Goal: Task Accomplishment & Management: Manage account settings

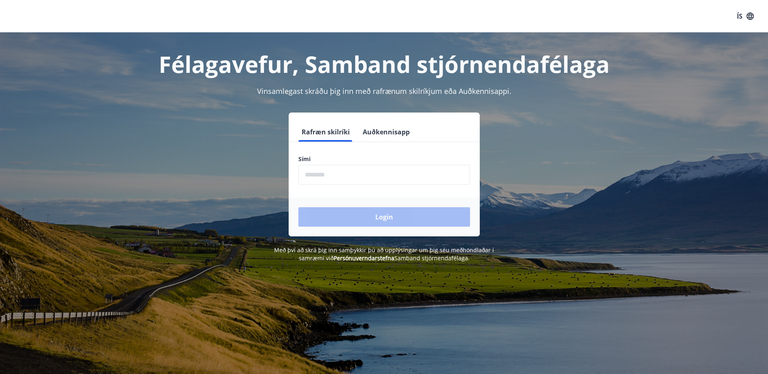
click at [405, 176] on input "phone" at bounding box center [384, 175] width 172 height 20
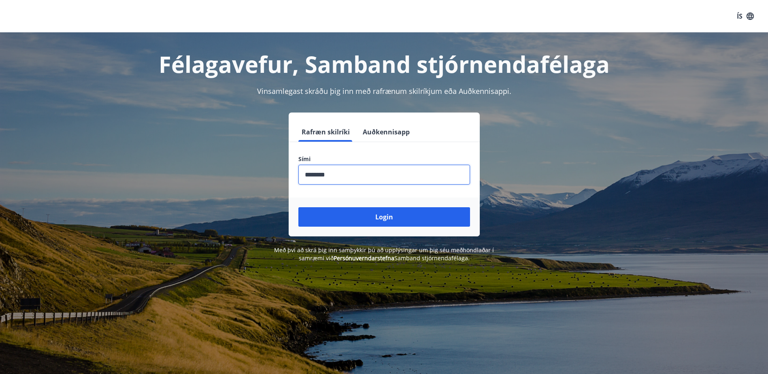
type input "********"
click at [298, 207] on button "Login" at bounding box center [384, 216] width 172 height 19
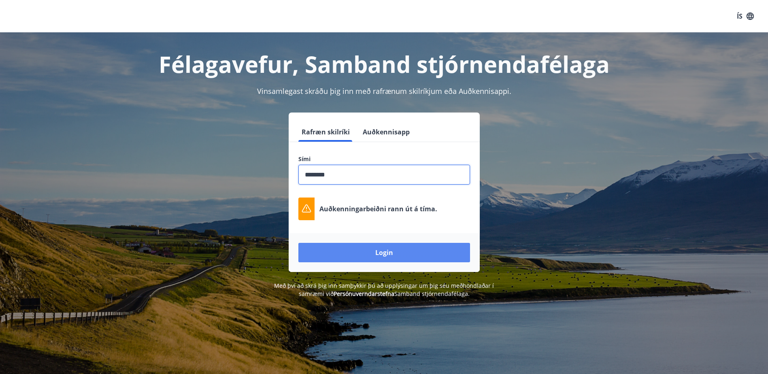
click at [401, 251] on button "Login" at bounding box center [384, 252] width 172 height 19
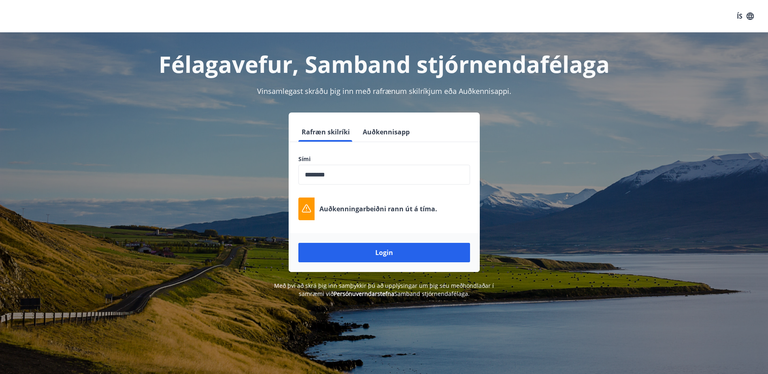
click at [397, 238] on div "Login" at bounding box center [384, 252] width 191 height 39
click at [393, 253] on button "Login" at bounding box center [384, 252] width 172 height 19
